Goal: Transaction & Acquisition: Book appointment/travel/reservation

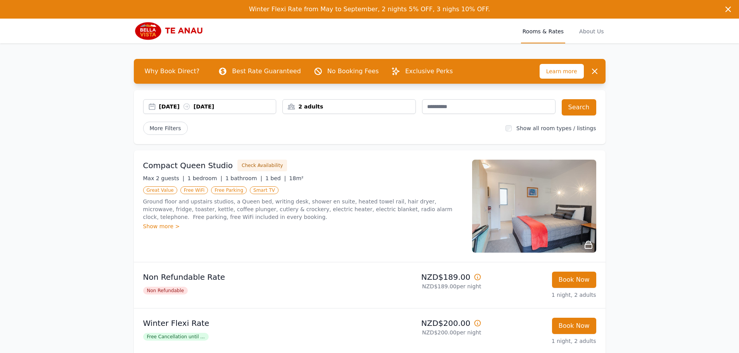
click at [184, 111] on div "[DATE] [DATE]" at bounding box center [209, 106] width 133 height 15
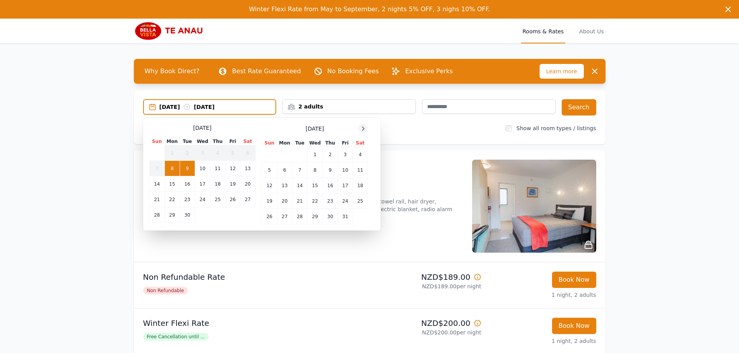
click at [361, 128] on icon at bounding box center [363, 129] width 6 height 6
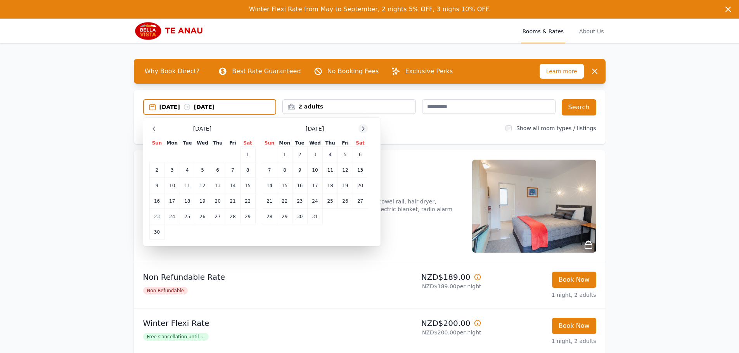
click at [361, 128] on icon at bounding box center [363, 129] width 6 height 6
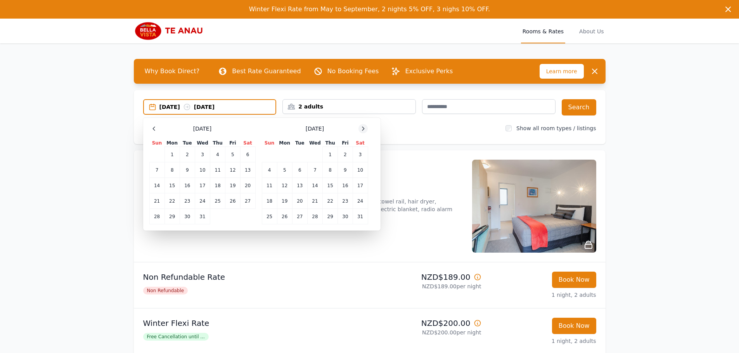
click at [361, 128] on icon at bounding box center [363, 129] width 6 height 6
click at [297, 191] on td "17" at bounding box center [299, 186] width 15 height 16
click at [326, 188] on td "19" at bounding box center [330, 186] width 15 height 16
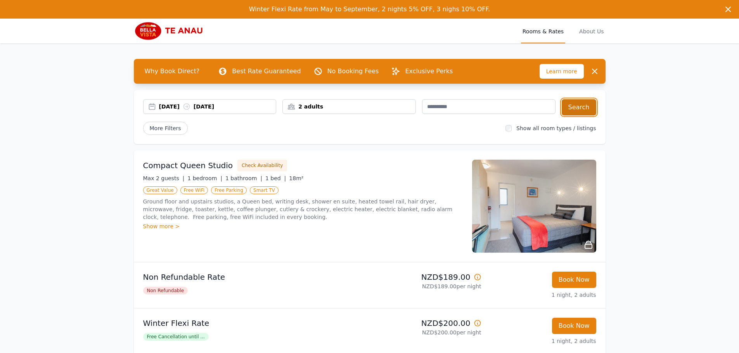
click at [580, 110] on button "Search" at bounding box center [578, 107] width 35 height 16
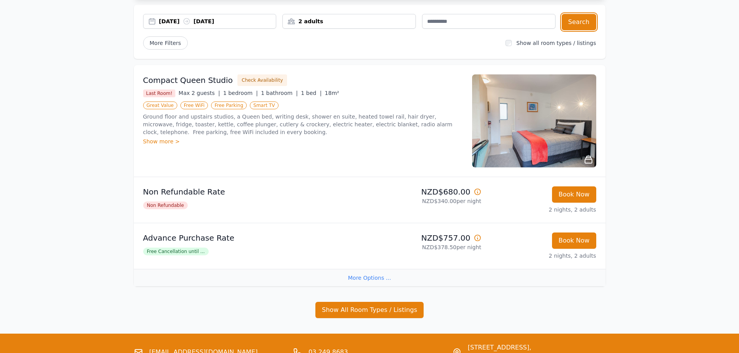
scroll to position [2, 0]
